Goal: Task Accomplishment & Management: Manage account settings

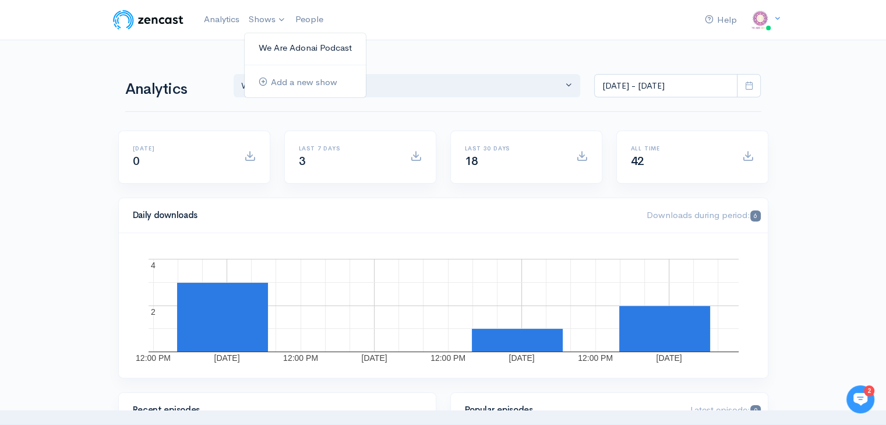
click at [268, 48] on link "We Are Adonai Podcast" at bounding box center [305, 48] width 121 height 20
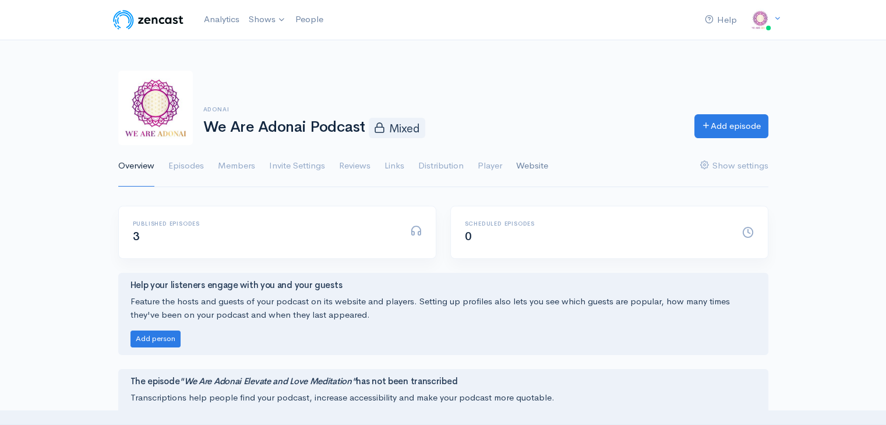
click at [520, 165] on link "Website" at bounding box center [532, 166] width 32 height 42
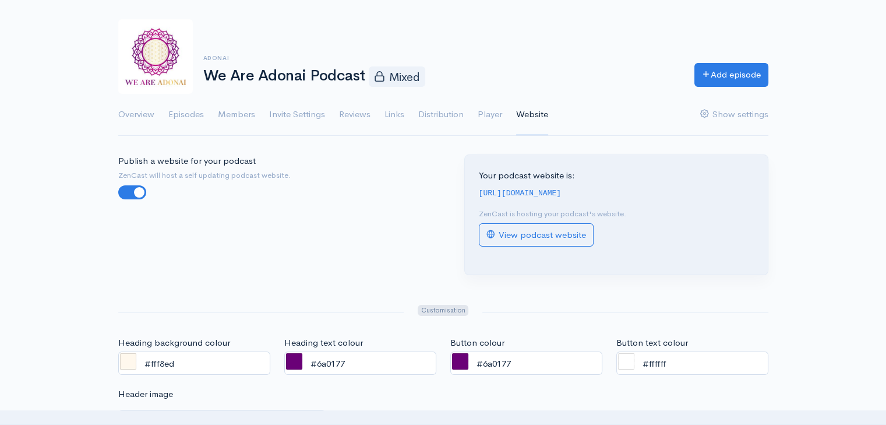
scroll to position [58, 0]
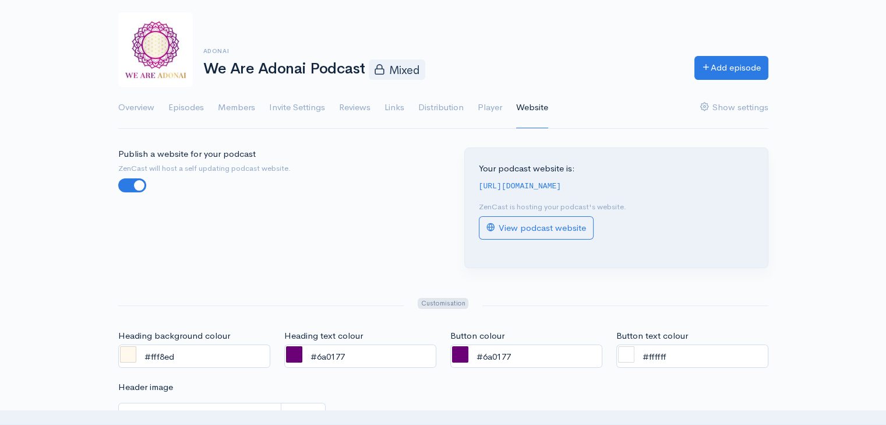
click at [562, 189] on code "[URL][DOMAIN_NAME]" at bounding box center [520, 186] width 83 height 9
copy div "[URL][DOMAIN_NAME]"
click at [494, 109] on link "Player" at bounding box center [490, 108] width 24 height 42
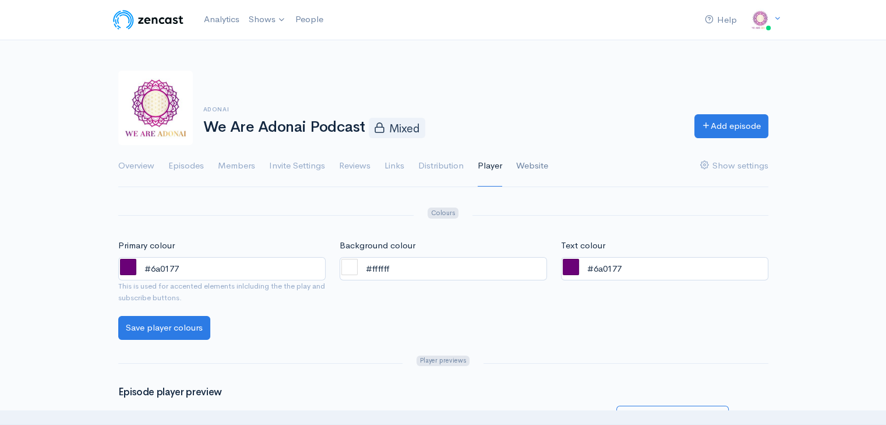
click at [525, 170] on link "Website" at bounding box center [532, 166] width 32 height 42
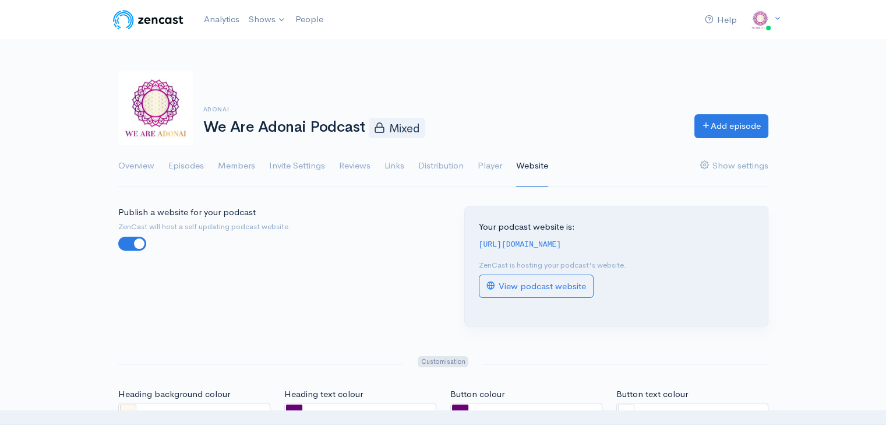
click at [562, 243] on code "[URL][DOMAIN_NAME]" at bounding box center [520, 244] width 83 height 9
click at [562, 242] on code "[URL][DOMAIN_NAME]" at bounding box center [520, 244] width 83 height 9
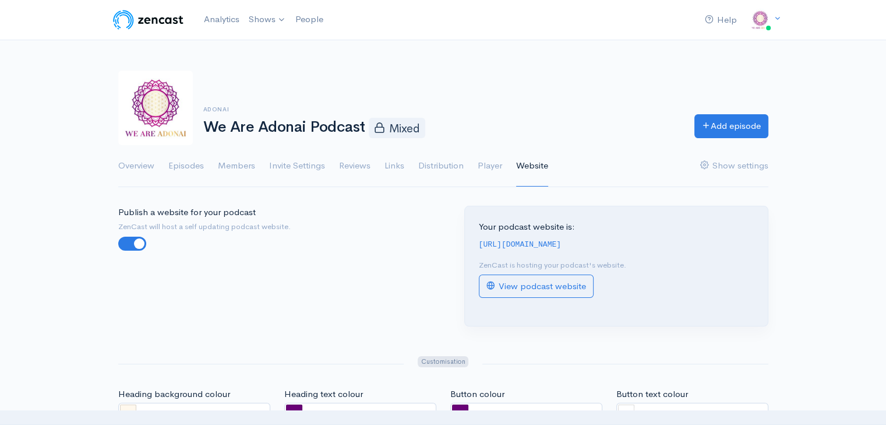
click at [562, 242] on code "[URL][DOMAIN_NAME]" at bounding box center [520, 244] width 83 height 9
